Goal: Information Seeking & Learning: Learn about a topic

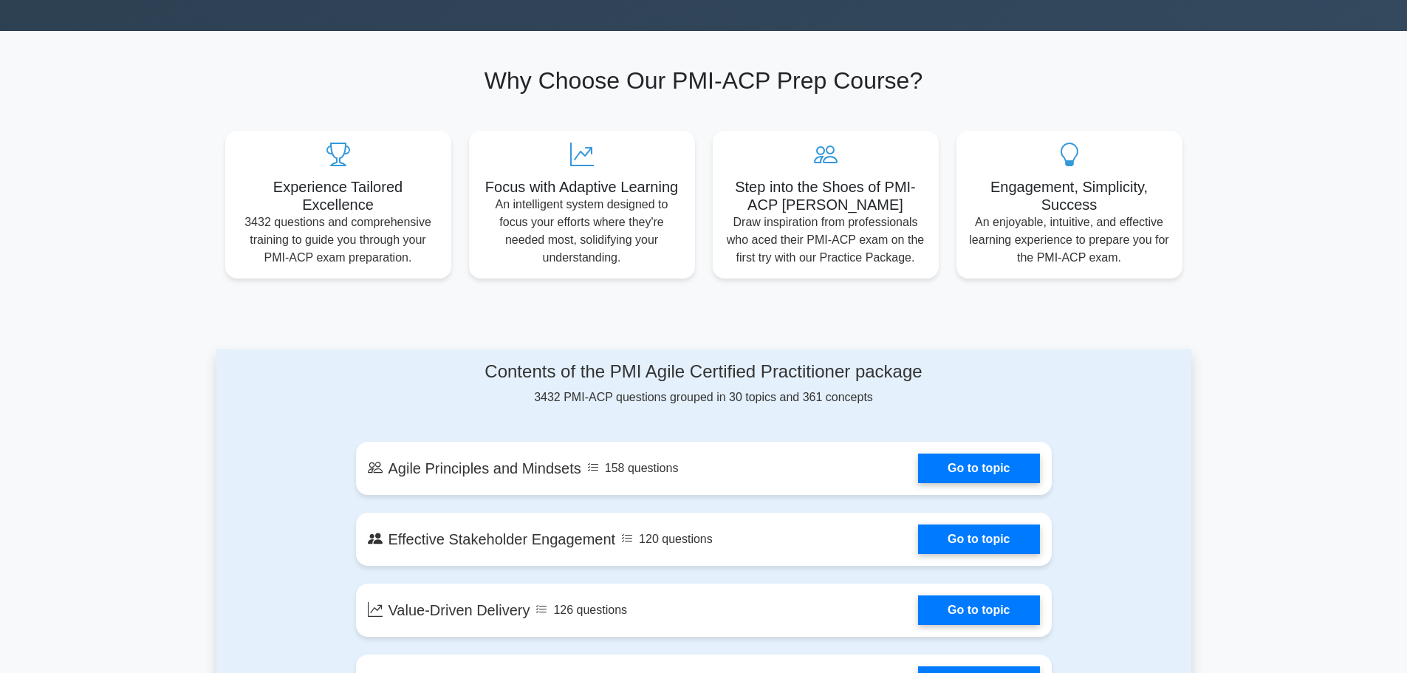
scroll to position [443, 0]
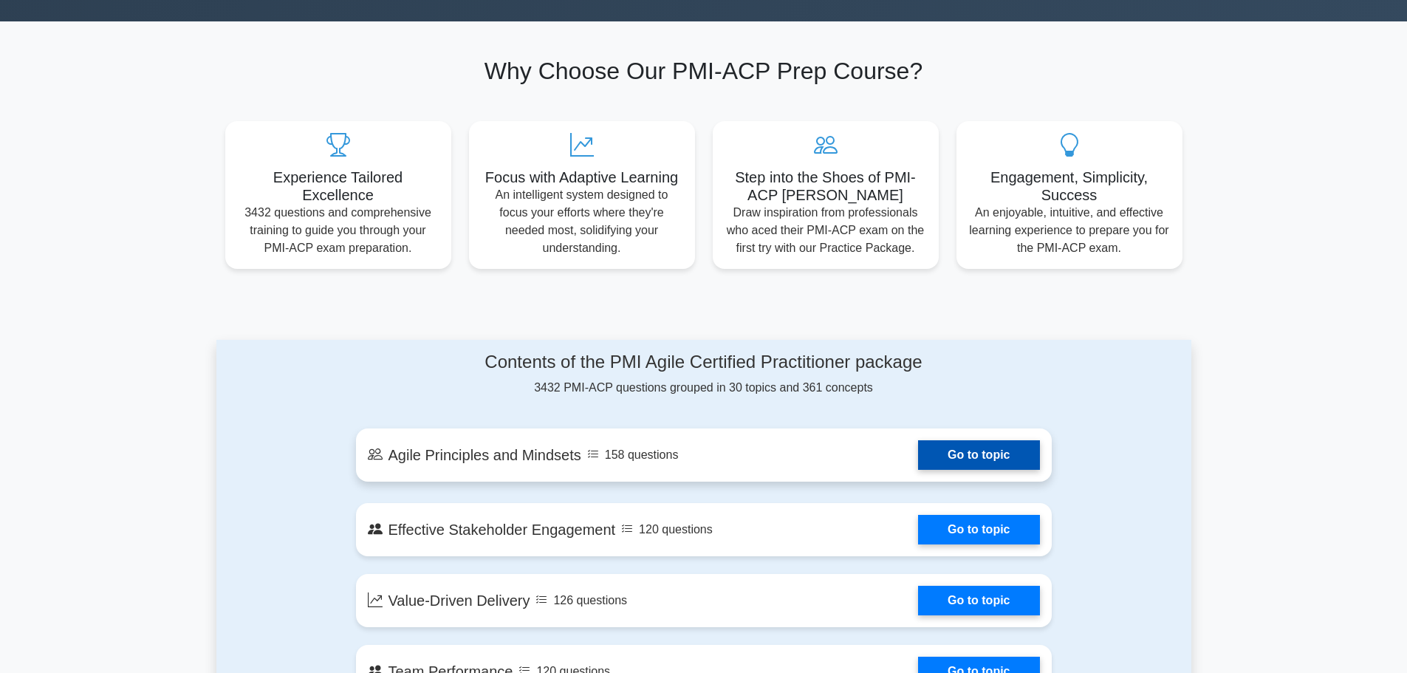
click at [972, 444] on link "Go to topic" at bounding box center [978, 455] width 121 height 30
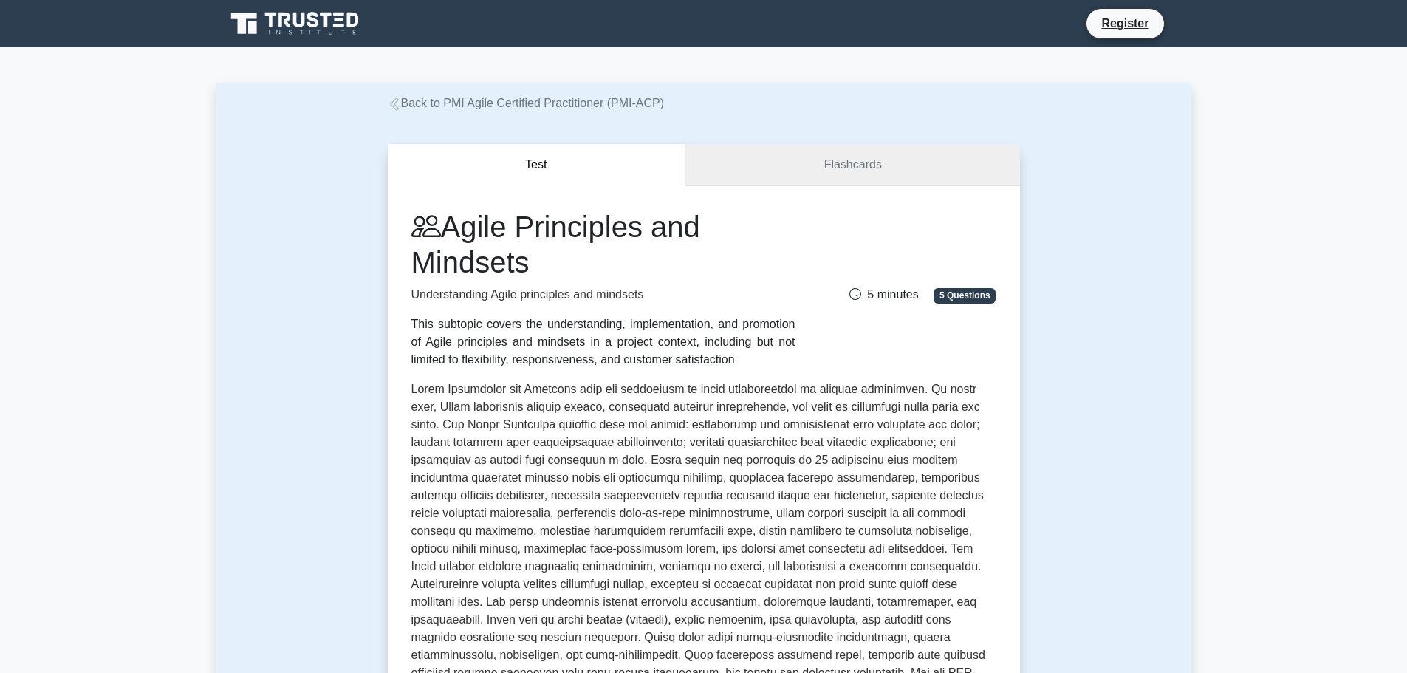
click at [867, 155] on link "Flashcards" at bounding box center [852, 165] width 334 height 42
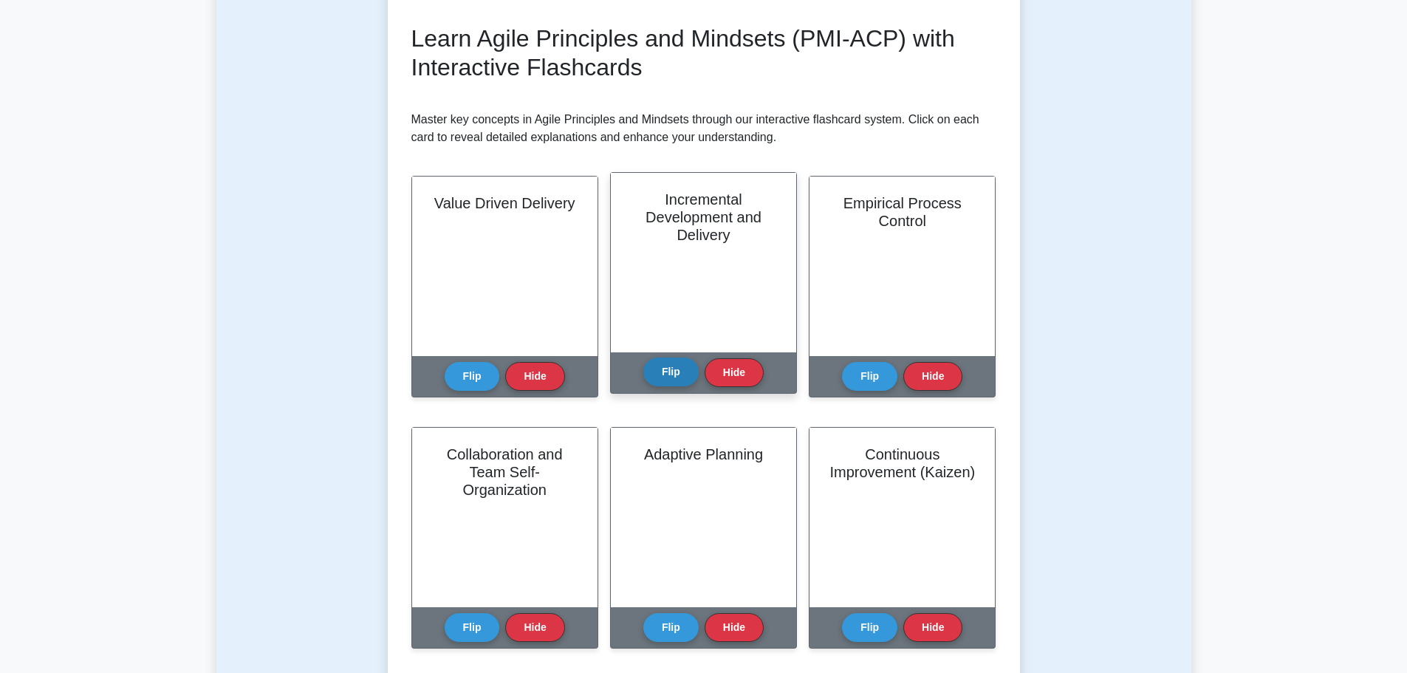
scroll to position [222, 0]
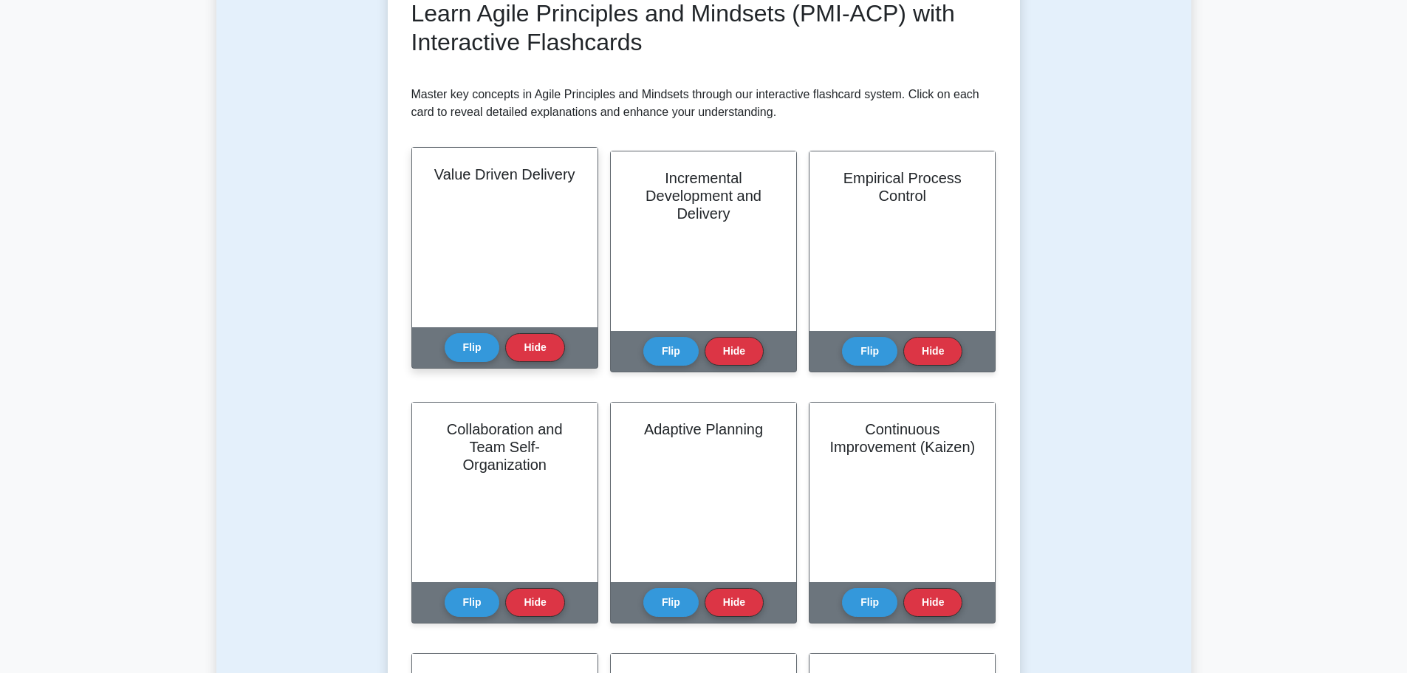
click at [513, 225] on div "Value Driven Delivery" at bounding box center [504, 237] width 185 height 179
click at [477, 348] on button "Flip" at bounding box center [471, 346] width 55 height 29
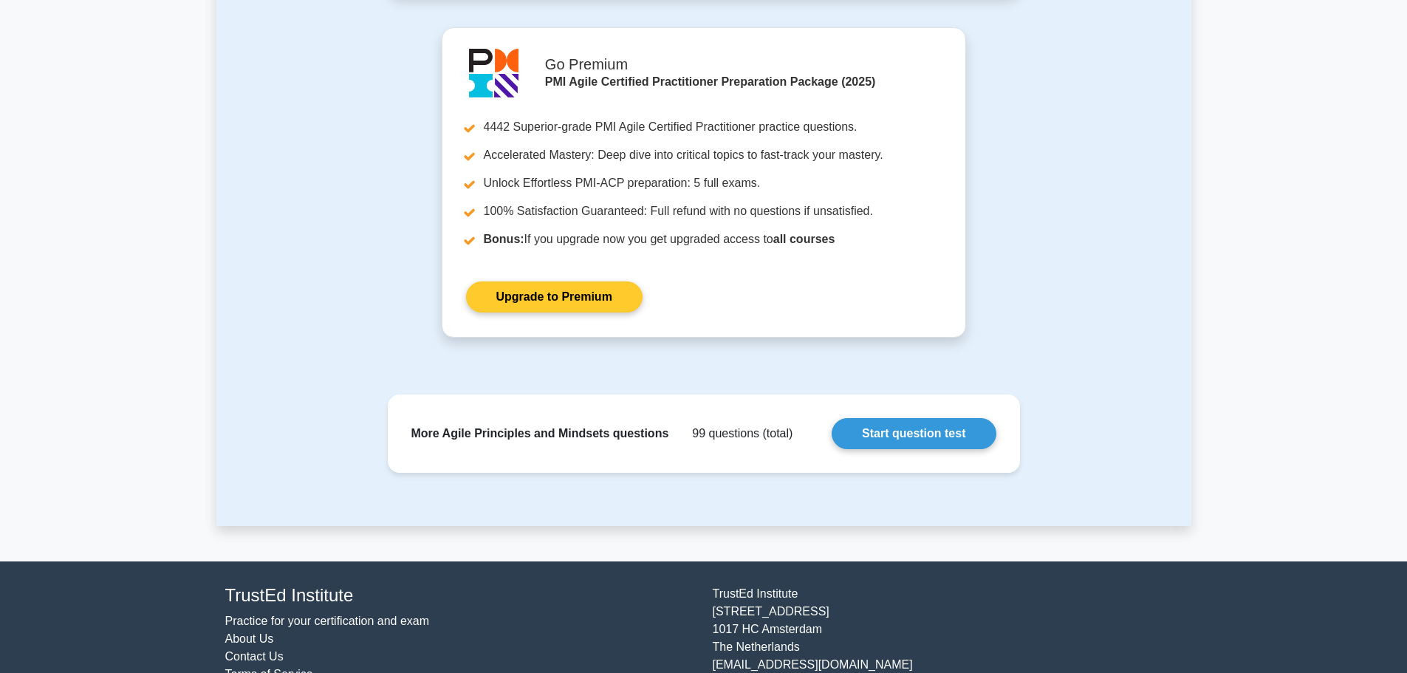
scroll to position [1711, 0]
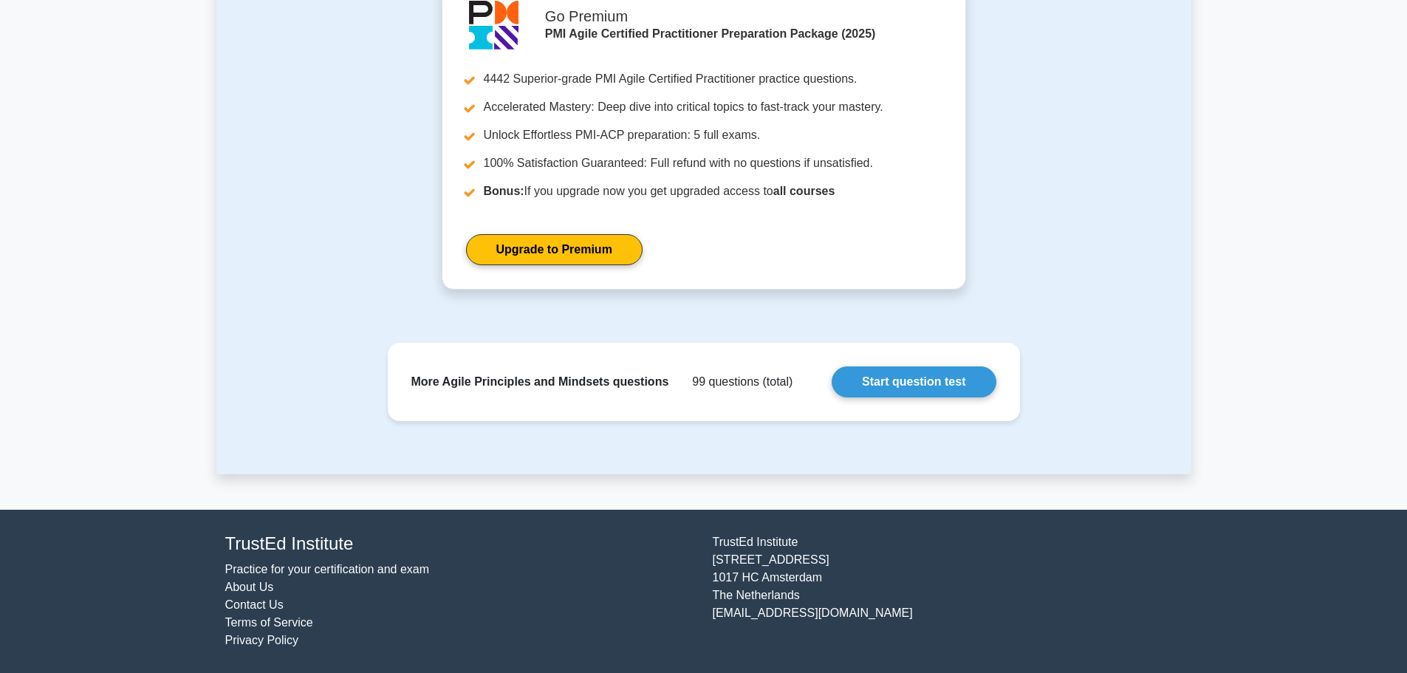
drag, startPoint x: 540, startPoint y: 330, endPoint x: 560, endPoint y: 315, distance: 24.8
